Goal: Transaction & Acquisition: Book appointment/travel/reservation

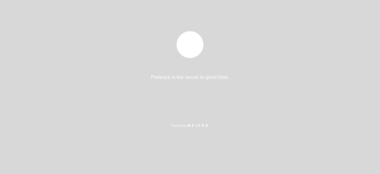
select select "es"
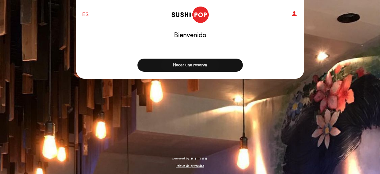
click at [187, 64] on button "Hacer una reserva" at bounding box center [189, 64] width 105 height 13
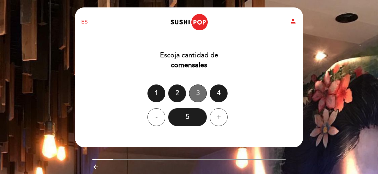
click at [195, 93] on div "3" at bounding box center [198, 93] width 18 height 18
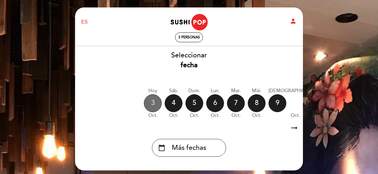
click at [156, 101] on div "3" at bounding box center [153, 103] width 18 height 18
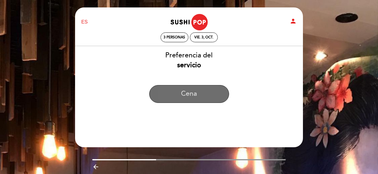
click at [188, 94] on button "Cena" at bounding box center [189, 94] width 80 height 18
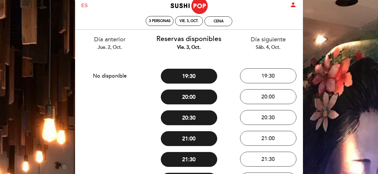
scroll to position [16, 0]
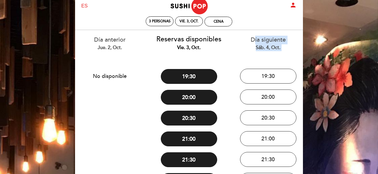
drag, startPoint x: 232, startPoint y: 66, endPoint x: 192, endPoint y: 64, distance: 39.8
click at [192, 64] on div "Día anterior jue. 2, oct. No disponible Reservas disponibles vie. 3, oct. 19:30…" at bounding box center [188, 131] width 237 height 202
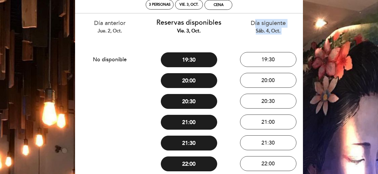
scroll to position [33, 0]
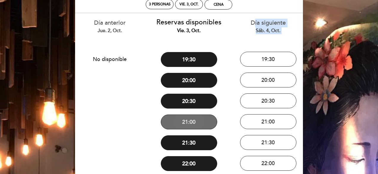
click at [201, 121] on button "21:00" at bounding box center [189, 121] width 56 height 15
